Goal: Task Accomplishment & Management: Use online tool/utility

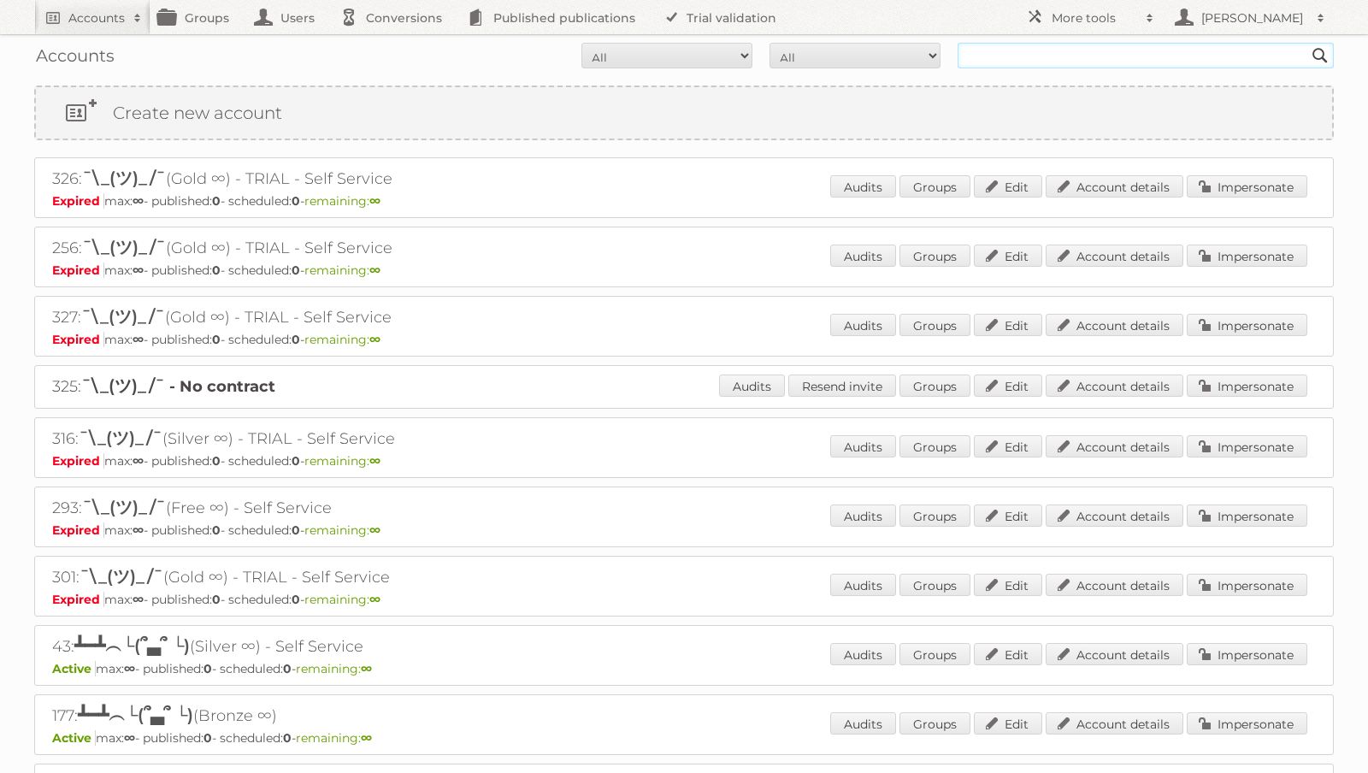
click at [1056, 63] on input "text" at bounding box center [1146, 56] width 376 height 26
type input "rodware"
click at [1308, 43] on input "Search" at bounding box center [1321, 56] width 26 height 26
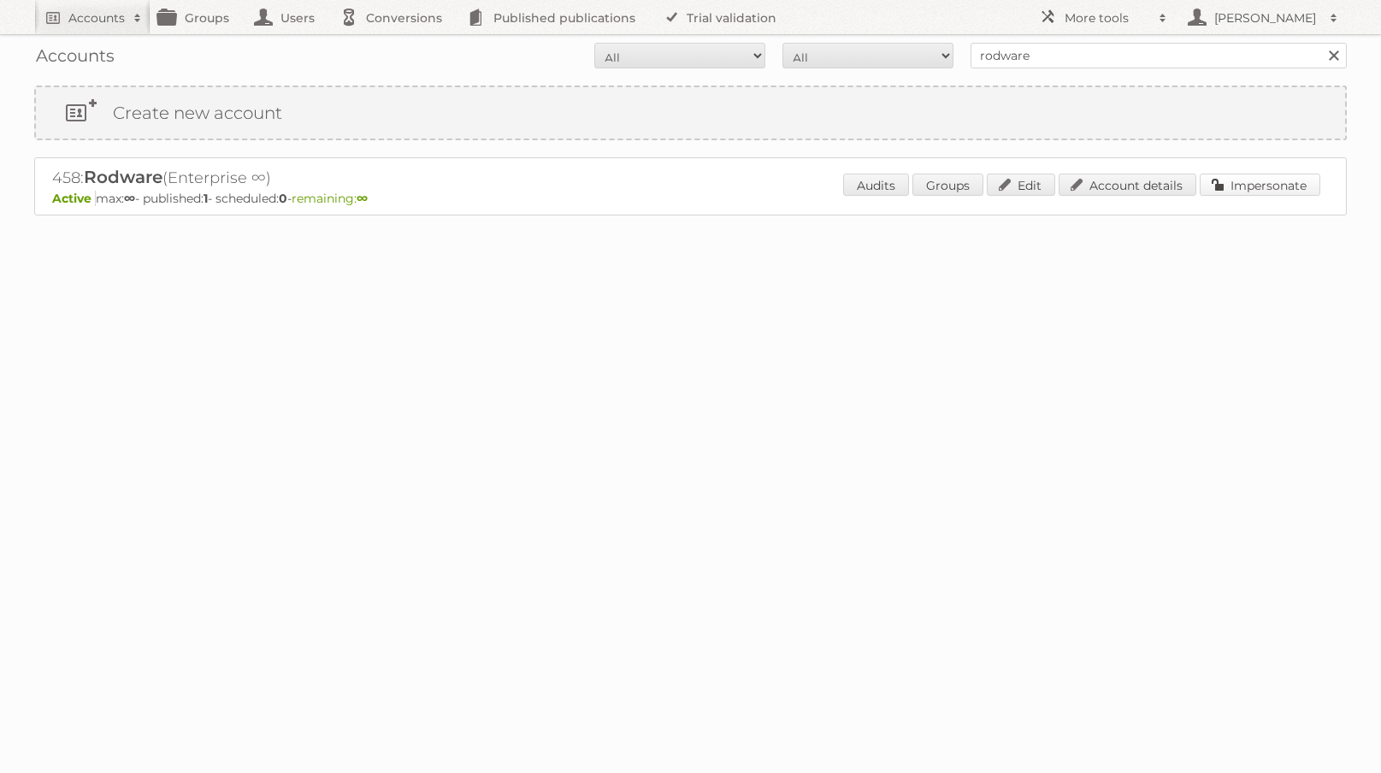
click at [1278, 178] on link "Impersonate" at bounding box center [1260, 185] width 121 height 22
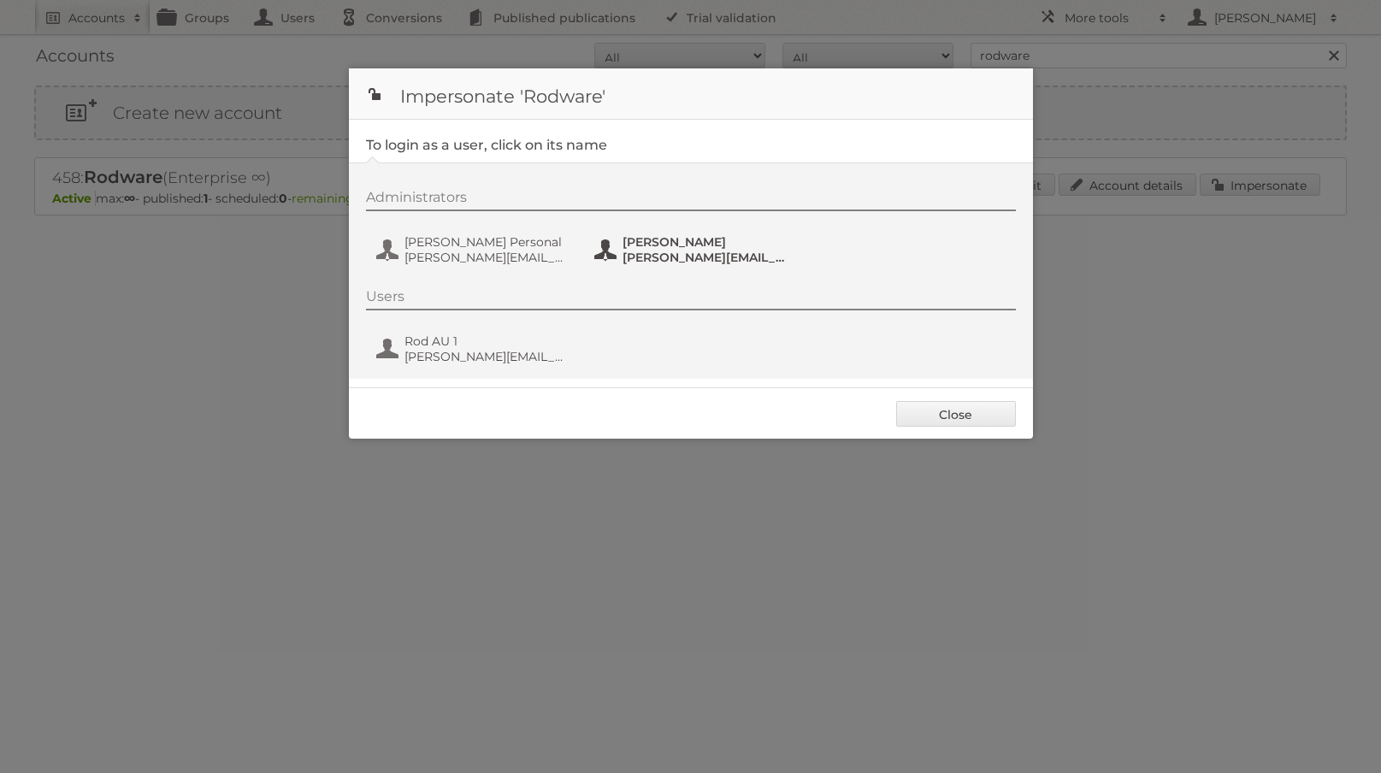
click at [694, 233] on button "[PERSON_NAME] [PERSON_NAME][EMAIL_ADDRESS][DOMAIN_NAME]" at bounding box center [693, 250] width 201 height 34
